Goal: Transaction & Acquisition: Purchase product/service

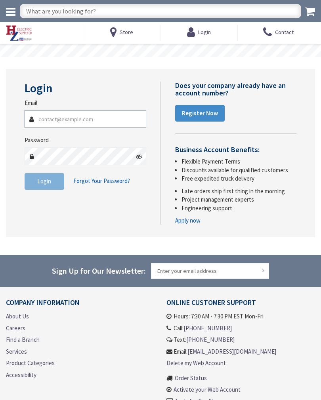
type input "[PERSON_NAME][EMAIL_ADDRESS][DOMAIN_NAME]"
click at [44, 181] on button "Login" at bounding box center [45, 181] width 40 height 17
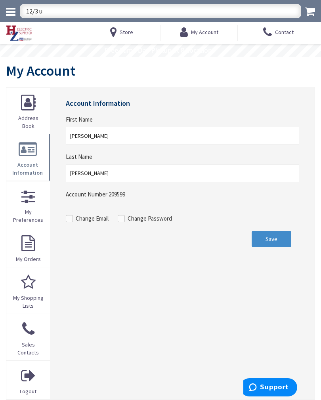
type input "12/3 uf"
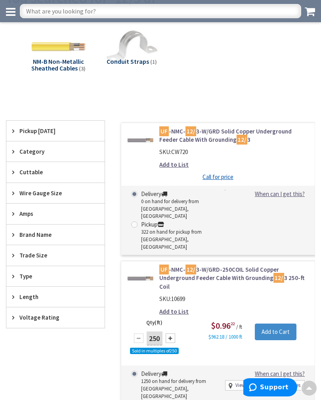
click at [246, 265] on link "UF -NMC- 12/ 3-W/GRD-250COIL Solid Copper Underground Feeder Cable With Groundi…" at bounding box center [233, 277] width 149 height 25
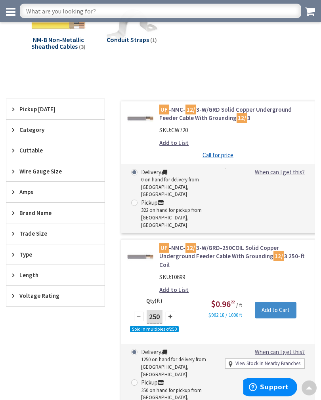
scroll to position [78, 0]
click at [253, 243] on link "UF -NMC- 12/ 3-W/GRD-250COIL Solid Copper Underground Feeder Cable With Groundi…" at bounding box center [233, 255] width 149 height 25
